Goal: Book appointment/travel/reservation

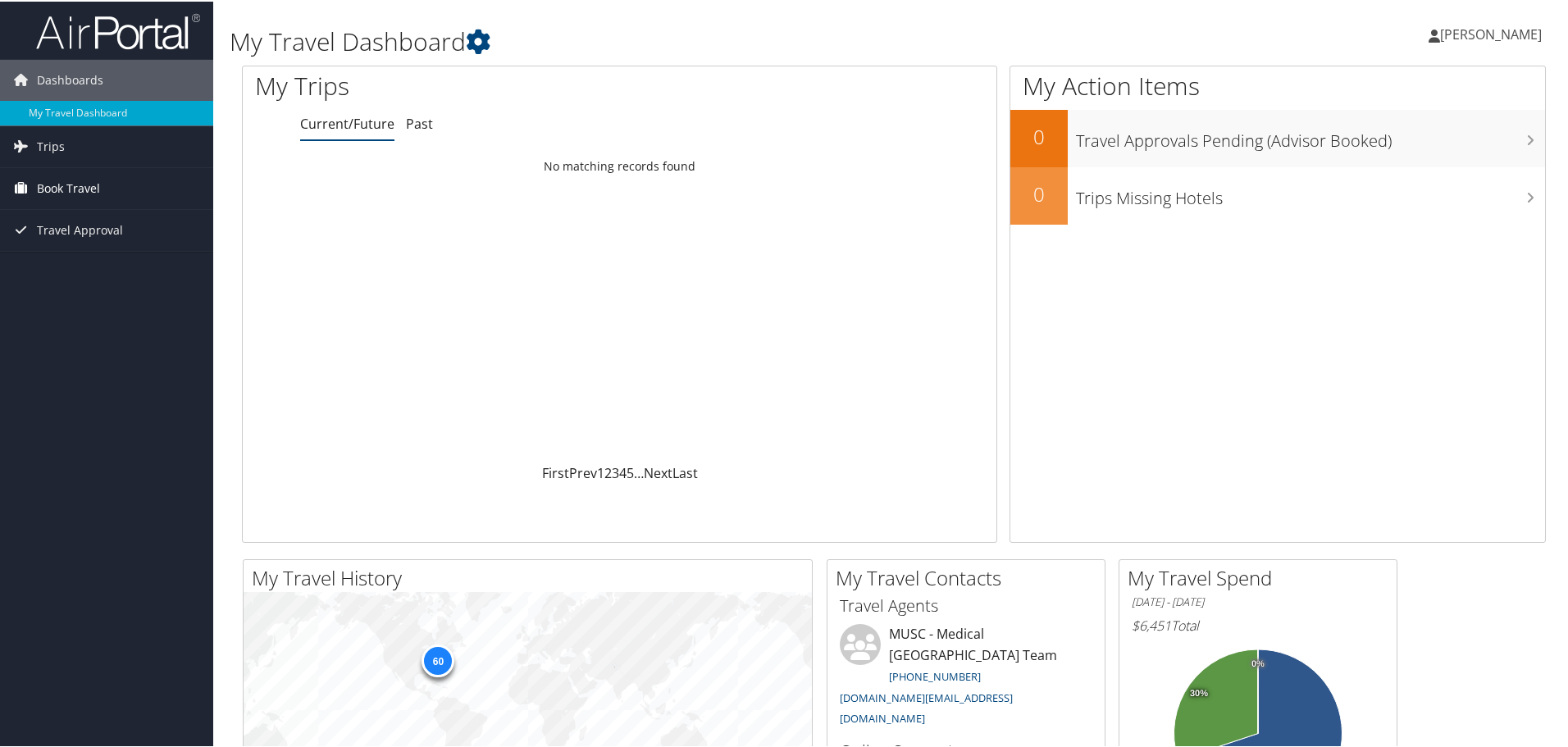
click at [91, 177] on span "Book Travel" at bounding box center [68, 187] width 63 height 41
click at [117, 242] on link "Approval Request (Beta)" at bounding box center [107, 244] width 214 height 25
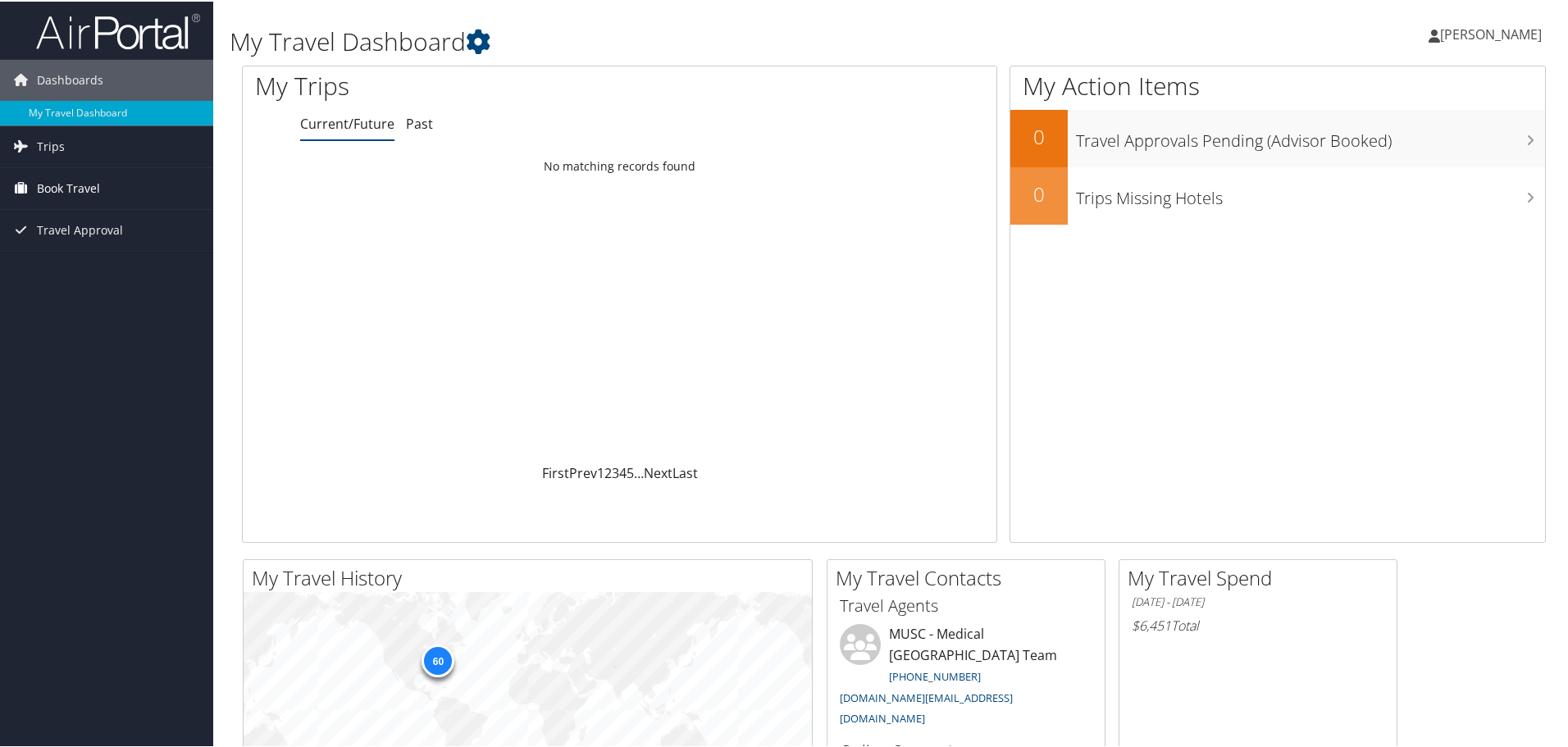
click at [57, 191] on span "Book Travel" at bounding box center [68, 187] width 63 height 41
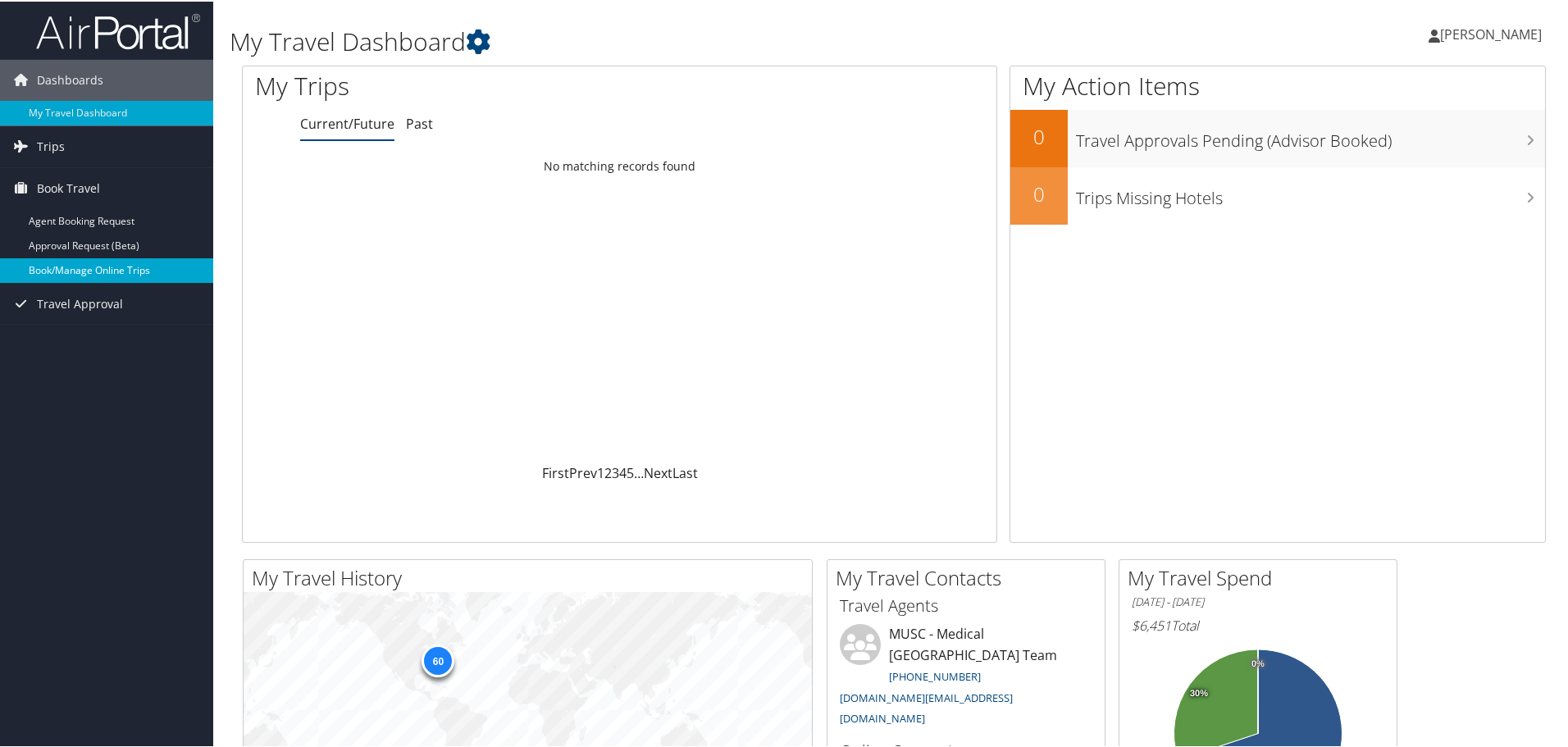
click at [138, 274] on link "Book/Manage Online Trips" at bounding box center [107, 269] width 214 height 25
